Goal: Task Accomplishment & Management: Use online tool/utility

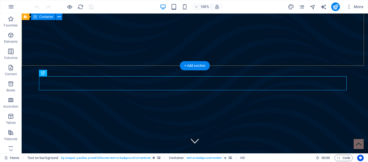
scroll to position [88, 0]
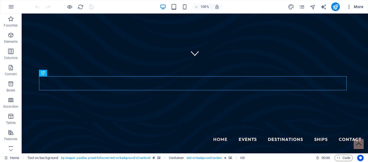
click at [354, 6] on span "More" at bounding box center [354, 6] width 17 height 5
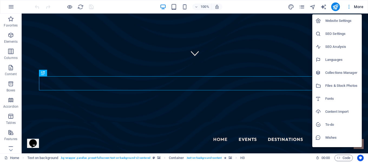
scroll to position [0, 0]
click at [340, 86] on h6 "Files & Stock Photos" at bounding box center [341, 86] width 33 height 6
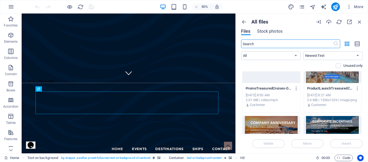
scroll to position [2111, 0]
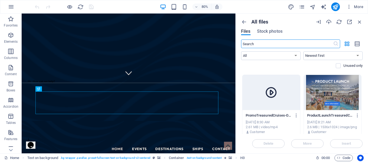
click at [270, 92] on icon at bounding box center [271, 92] width 13 height 13
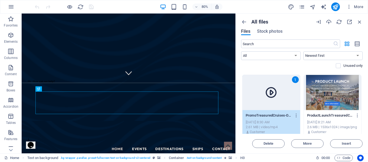
click at [273, 92] on icon at bounding box center [271, 92] width 13 height 13
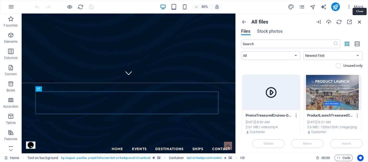
drag, startPoint x: 360, startPoint y: 22, endPoint x: 337, endPoint y: 10, distance: 26.4
click at [360, 22] on icon "button" at bounding box center [360, 22] width 6 height 6
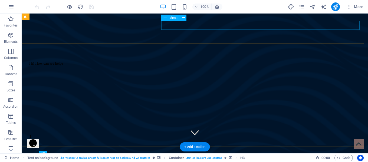
scroll to position [6, 0]
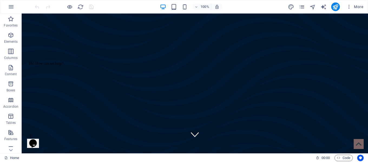
click at [73, 61] on div "Hi! How can we help?" at bounding box center [77, 63] width 97 height 4
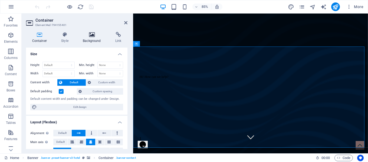
click at [90, 39] on h4 "Background" at bounding box center [93, 37] width 32 height 11
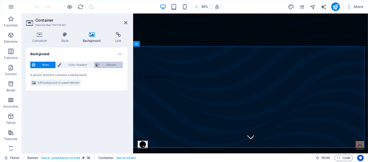
click at [108, 64] on span "Element" at bounding box center [111, 65] width 20 height 6
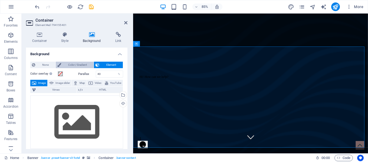
scroll to position [27, 0]
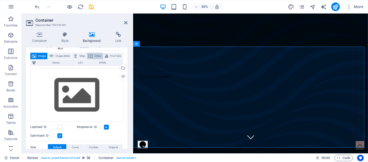
click at [94, 55] on button "Video" at bounding box center [95, 56] width 16 height 6
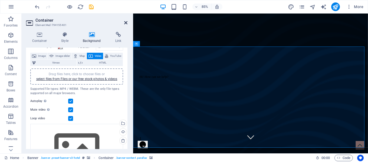
click at [124, 21] on icon at bounding box center [125, 23] width 3 height 4
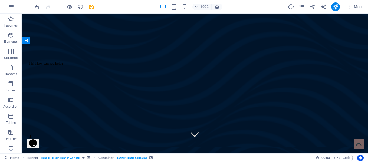
click at [50, 61] on div "Hi! How can we help?" at bounding box center [77, 63] width 97 height 4
click at [55, 41] on icon at bounding box center [56, 41] width 4 height 6
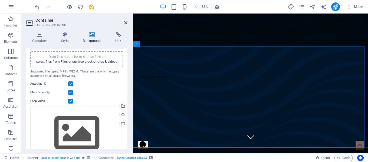
scroll to position [54, 0]
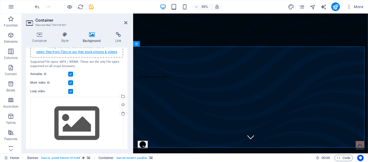
click at [85, 52] on link "select files from Files or our free stock photos & videos" at bounding box center [76, 52] width 81 height 4
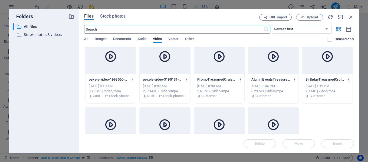
scroll to position [0, 0]
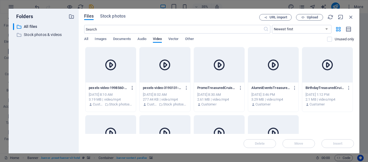
click at [132, 87] on icon "button" at bounding box center [132, 88] width 5 height 5
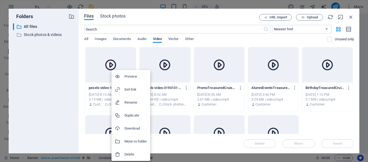
click at [134, 128] on h6 "Download" at bounding box center [135, 128] width 22 height 6
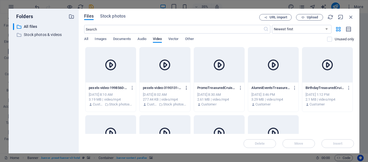
click at [186, 87] on icon "button" at bounding box center [186, 88] width 5 height 5
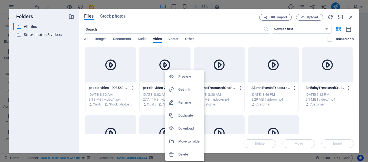
drag, startPoint x: 186, startPoint y: 128, endPoint x: 228, endPoint y: 106, distance: 47.6
click at [187, 128] on h6 "Download" at bounding box center [189, 128] width 22 height 6
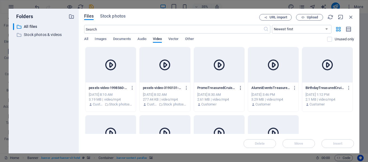
click at [240, 88] on icon "button" at bounding box center [240, 88] width 5 height 5
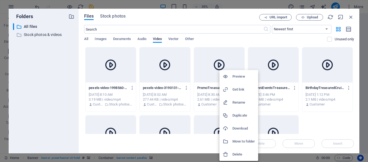
click at [237, 127] on h6 "Download" at bounding box center [243, 128] width 22 height 6
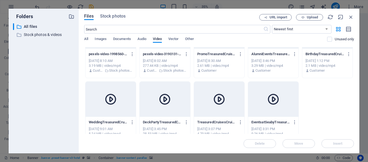
scroll to position [46, 0]
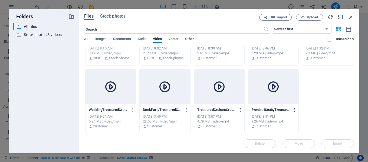
click at [293, 109] on icon "button" at bounding box center [294, 109] width 5 height 5
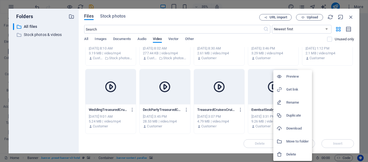
click at [290, 128] on h6 "Download" at bounding box center [297, 128] width 22 height 6
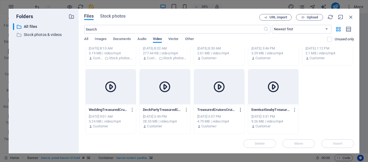
click at [240, 111] on icon "button" at bounding box center [240, 109] width 5 height 5
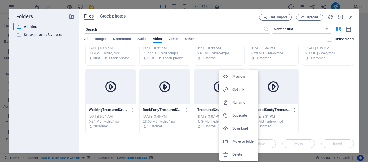
click at [238, 129] on h6 "Download" at bounding box center [243, 128] width 22 height 6
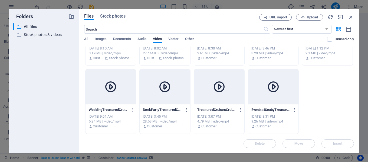
click at [187, 110] on icon "button" at bounding box center [186, 109] width 5 height 5
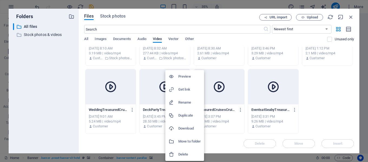
drag, startPoint x: 188, startPoint y: 128, endPoint x: 137, endPoint y: 118, distance: 52.6
click at [188, 128] on h6 "Download" at bounding box center [189, 128] width 22 height 6
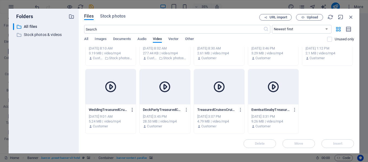
click at [131, 109] on icon "button" at bounding box center [132, 109] width 5 height 5
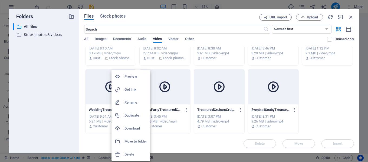
click at [134, 129] on h6 "Download" at bounding box center [135, 128] width 22 height 6
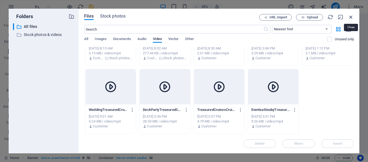
click at [352, 17] on icon "button" at bounding box center [351, 17] width 6 height 6
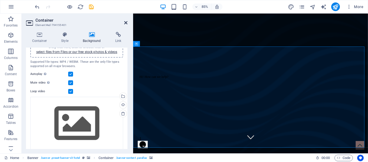
click at [126, 24] on icon at bounding box center [125, 23] width 3 height 4
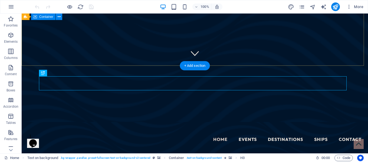
click at [76, 148] on div at bounding box center [195, 148] width 346 height 0
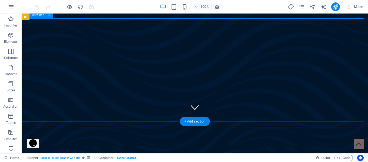
scroll to position [6, 0]
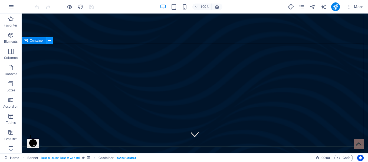
click at [51, 41] on button at bounding box center [49, 40] width 6 height 6
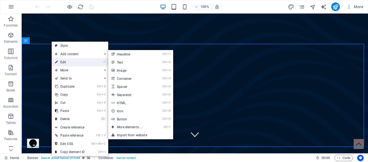
click at [64, 60] on link "⏎ Edit" at bounding box center [70, 62] width 36 height 8
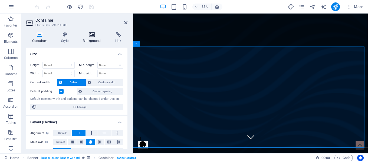
click at [91, 38] on h4 "Background" at bounding box center [93, 37] width 32 height 11
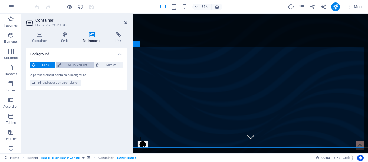
click at [77, 67] on span "Color / Gradient" at bounding box center [77, 65] width 29 height 6
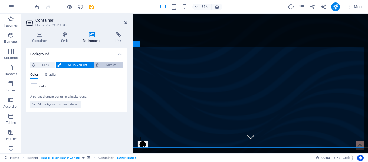
click at [99, 66] on icon at bounding box center [98, 65] width 4 height 6
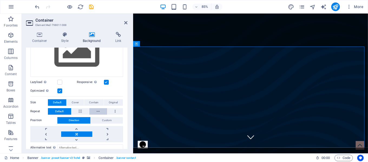
scroll to position [81, 0]
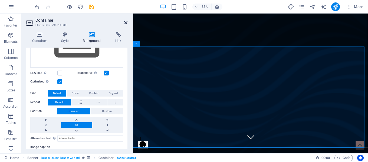
click at [126, 24] on icon at bounding box center [125, 23] width 3 height 4
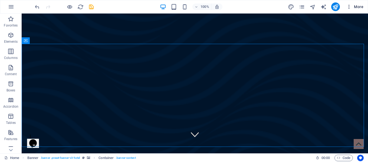
click at [353, 6] on span "More" at bounding box center [354, 6] width 17 height 5
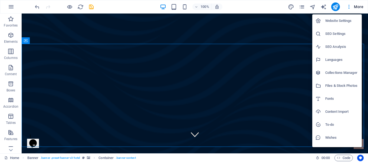
click at [344, 83] on h6 "Files & Stock Photos" at bounding box center [341, 86] width 33 height 6
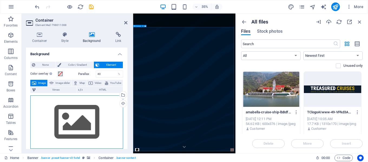
click at [82, 119] on div "Drag files here, click to choose files or select files from Files or our free s…" at bounding box center [76, 122] width 93 height 53
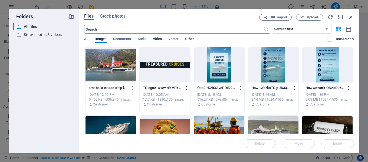
click at [160, 38] on span "Video" at bounding box center [157, 40] width 9 height 8
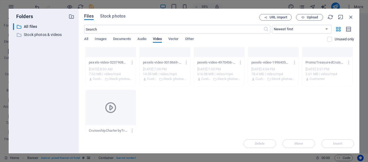
scroll to position [108, 0]
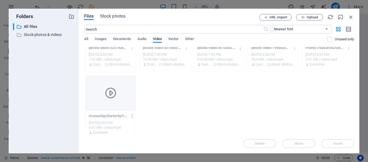
click at [130, 117] on icon "button" at bounding box center [132, 116] width 5 height 5
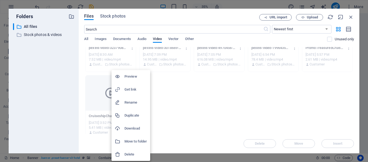
click at [135, 130] on h6 "Download" at bounding box center [135, 128] width 22 height 6
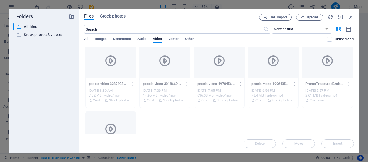
scroll to position [81, 0]
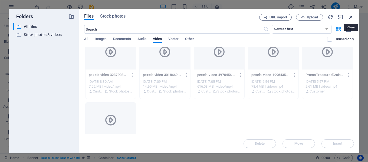
click at [351, 18] on icon "button" at bounding box center [351, 17] width 6 height 6
